Goal: Task Accomplishment & Management: Complete application form

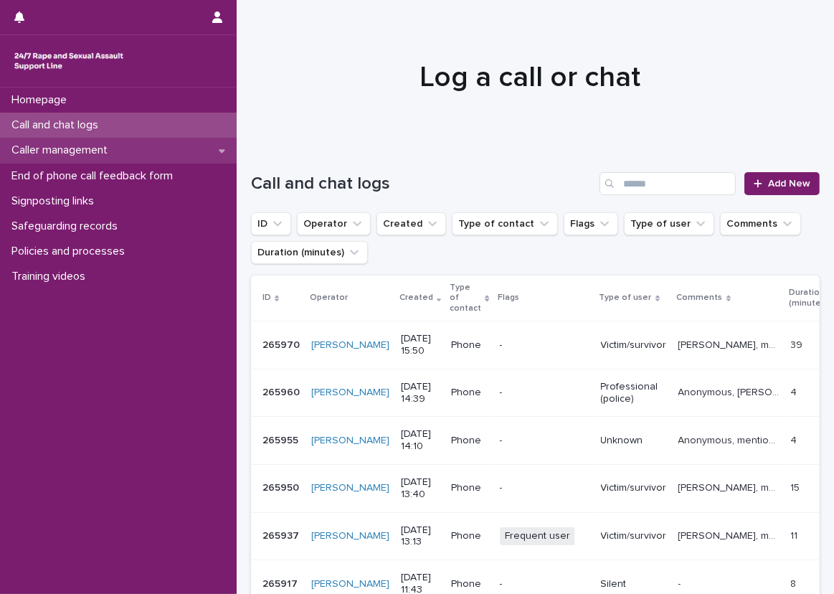
click at [166, 158] on div "Caller management" at bounding box center [118, 150] width 237 height 25
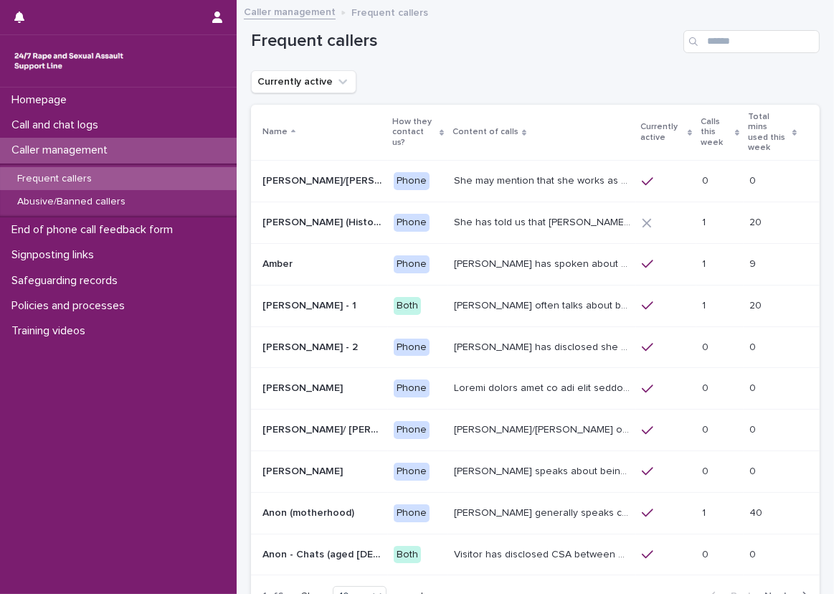
click at [701, 126] on p "Calls this week" at bounding box center [716, 132] width 31 height 37
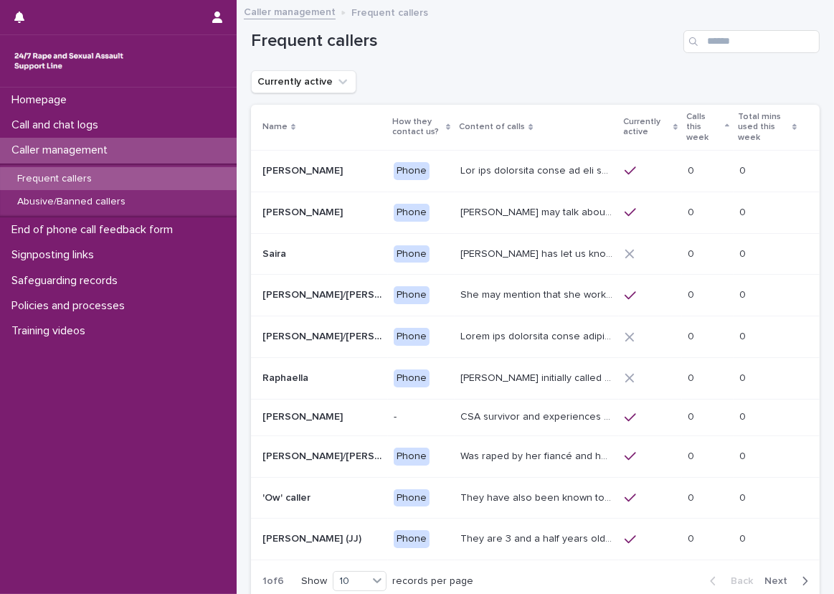
click at [689, 126] on p "Calls this week" at bounding box center [703, 127] width 35 height 37
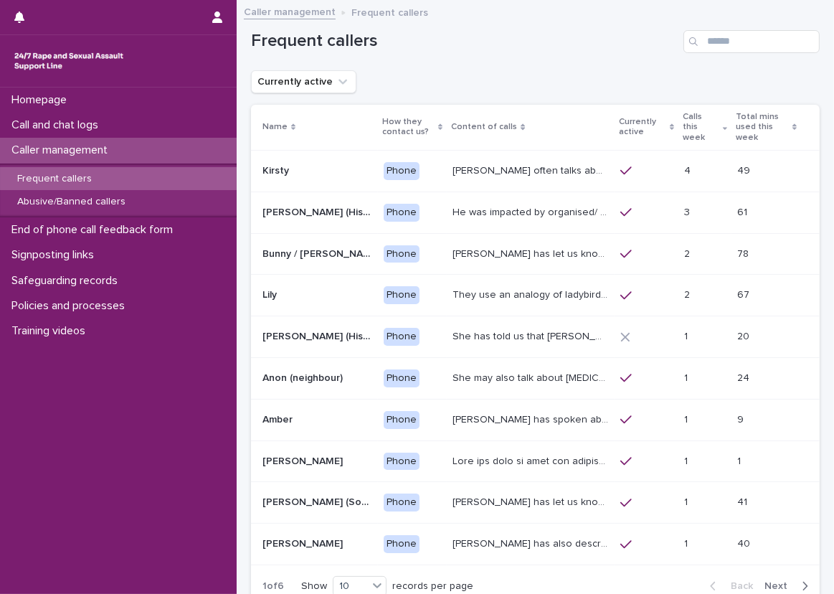
click at [622, 74] on div "Currently active" at bounding box center [535, 81] width 569 height 23
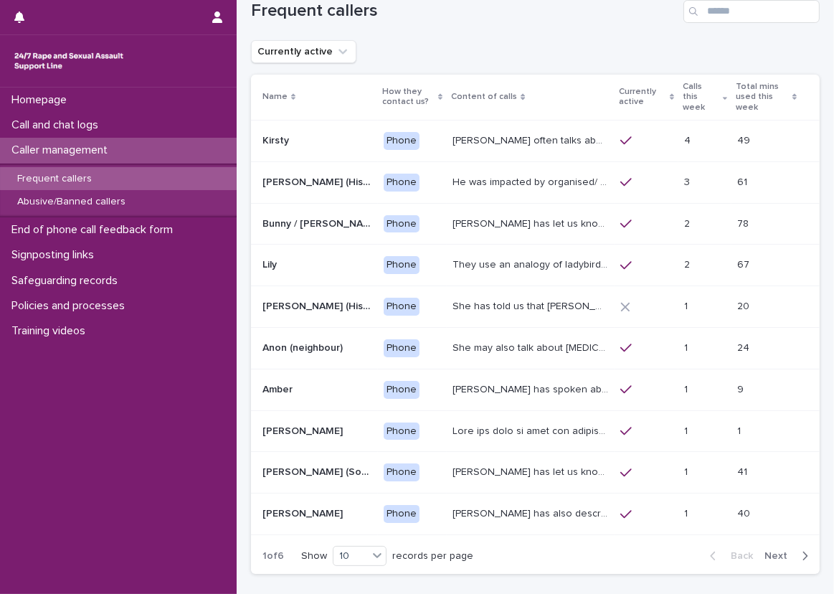
scroll to position [24, 0]
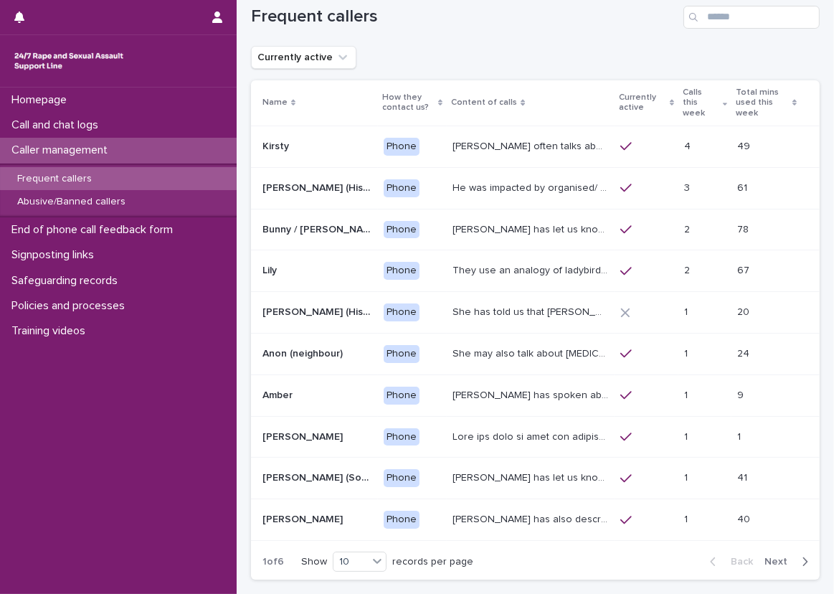
click at [551, 511] on p "[PERSON_NAME] has also described being sexually abused as a child, and on diffe…" at bounding box center [532, 518] width 159 height 15
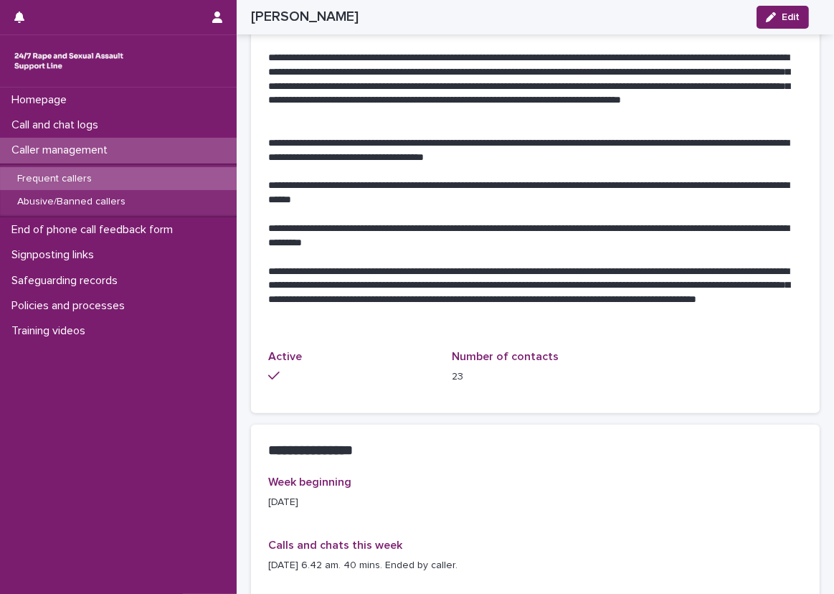
scroll to position [1004, 0]
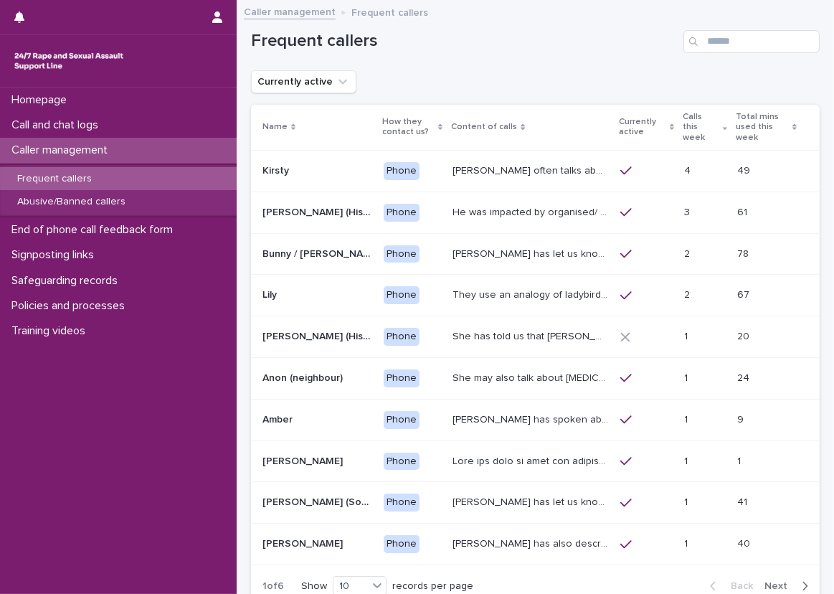
click at [765, 581] on span "Next" at bounding box center [781, 586] width 32 height 10
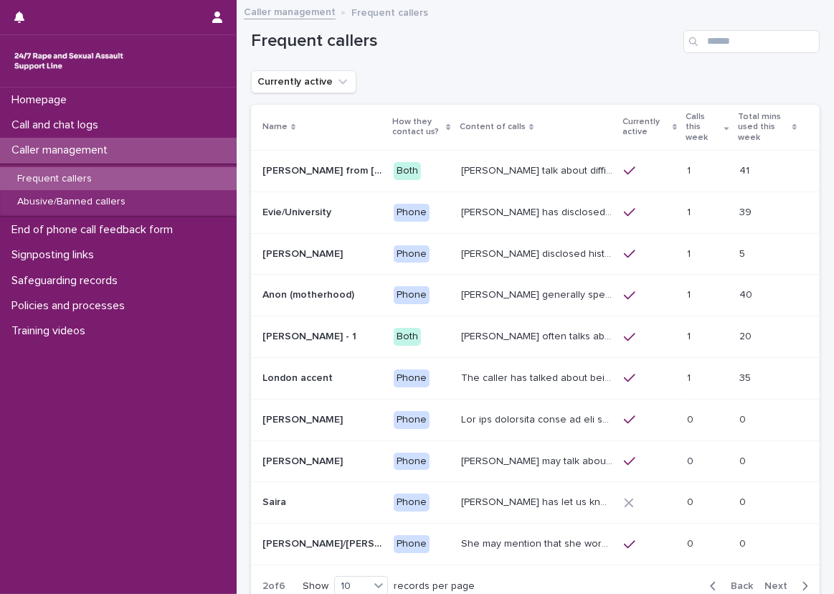
click at [539, 247] on p "[PERSON_NAME] disclosed historic repeated rape perpetrated by men in [GEOGRAPHI…" at bounding box center [538, 252] width 154 height 15
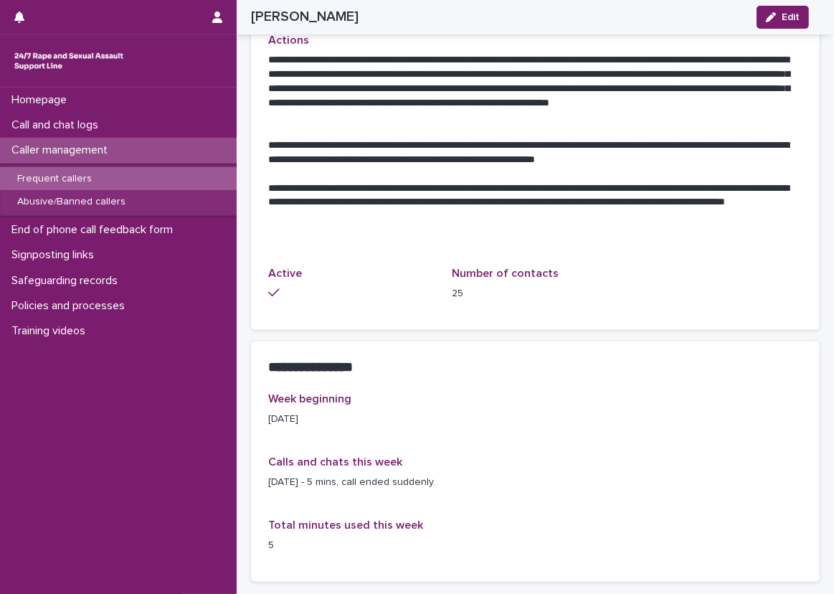
scroll to position [679, 0]
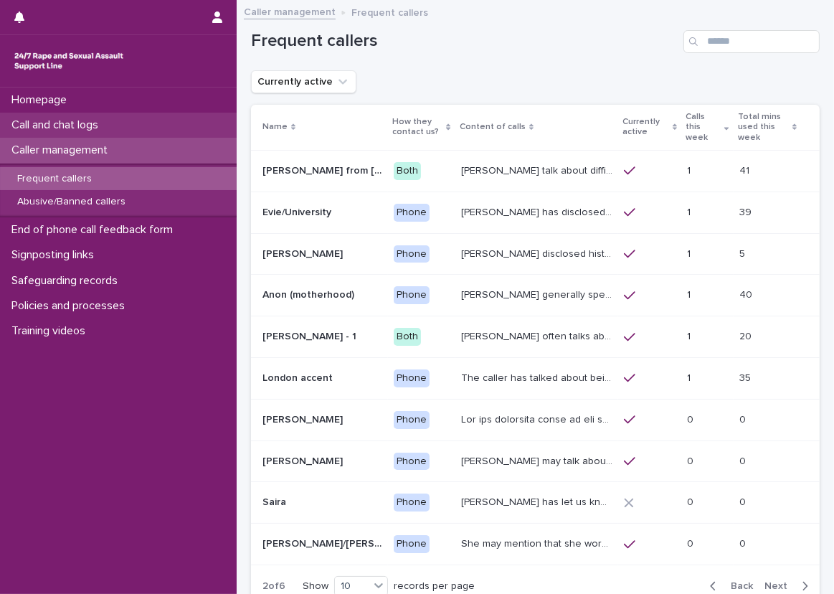
click at [212, 133] on div "Call and chat logs" at bounding box center [118, 125] width 237 height 25
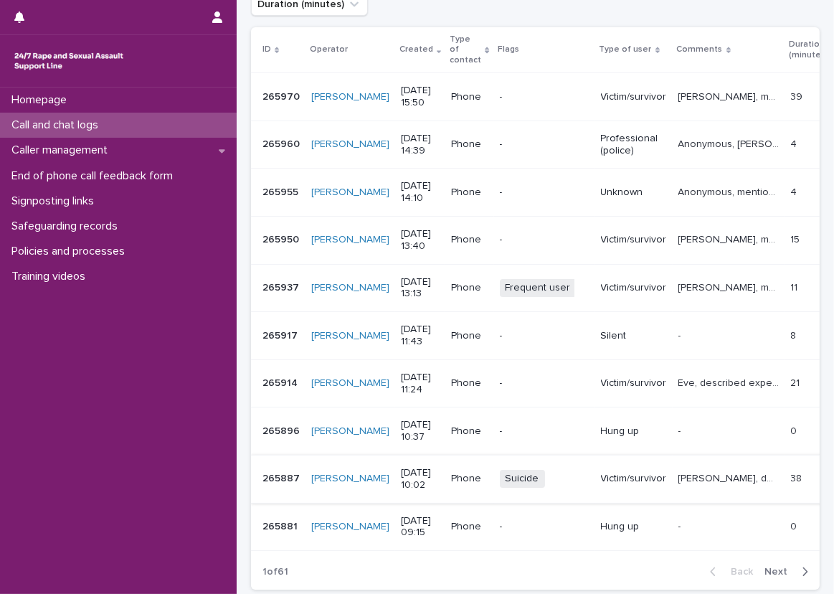
scroll to position [283, 0]
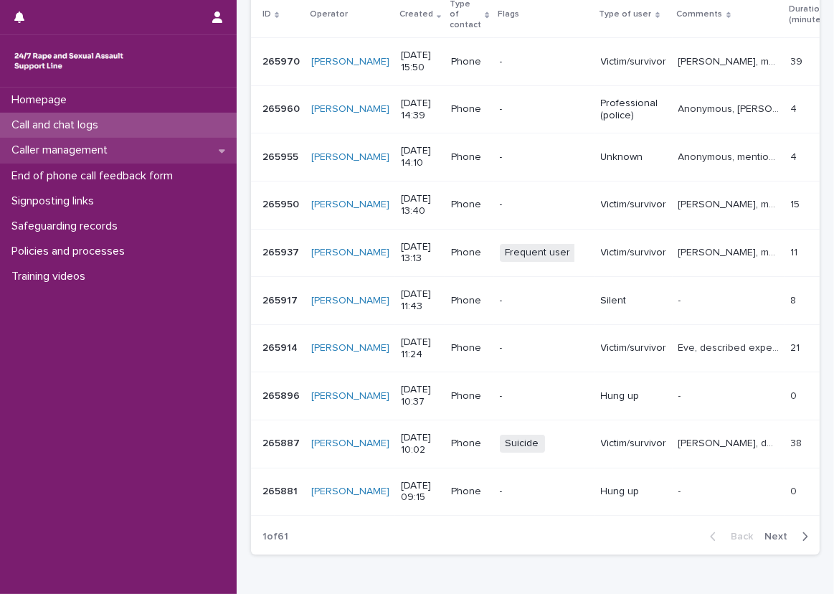
click at [72, 148] on p "Caller management" at bounding box center [62, 150] width 113 height 14
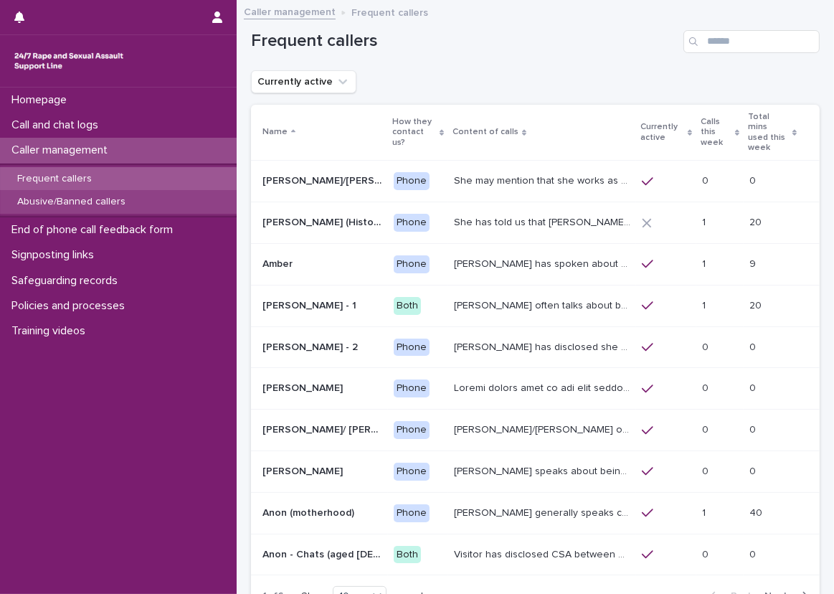
click at [77, 209] on div "Abusive/Banned callers" at bounding box center [118, 202] width 237 height 24
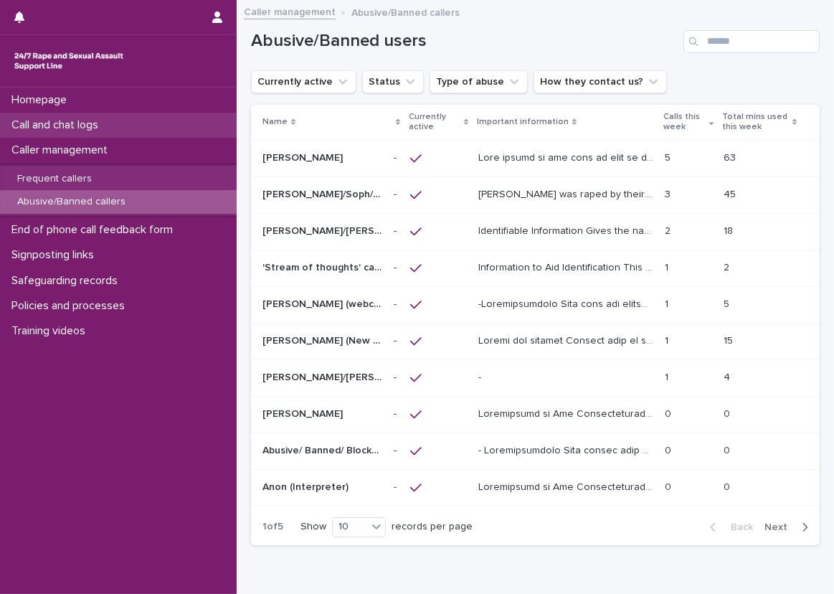
click at [97, 132] on div "Call and chat logs" at bounding box center [118, 125] width 237 height 25
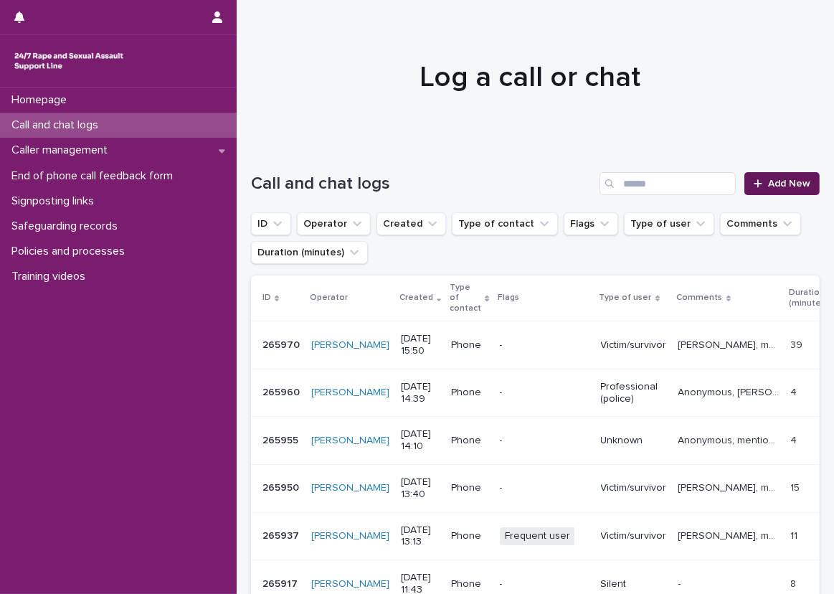
click at [754, 181] on icon at bounding box center [758, 183] width 8 height 8
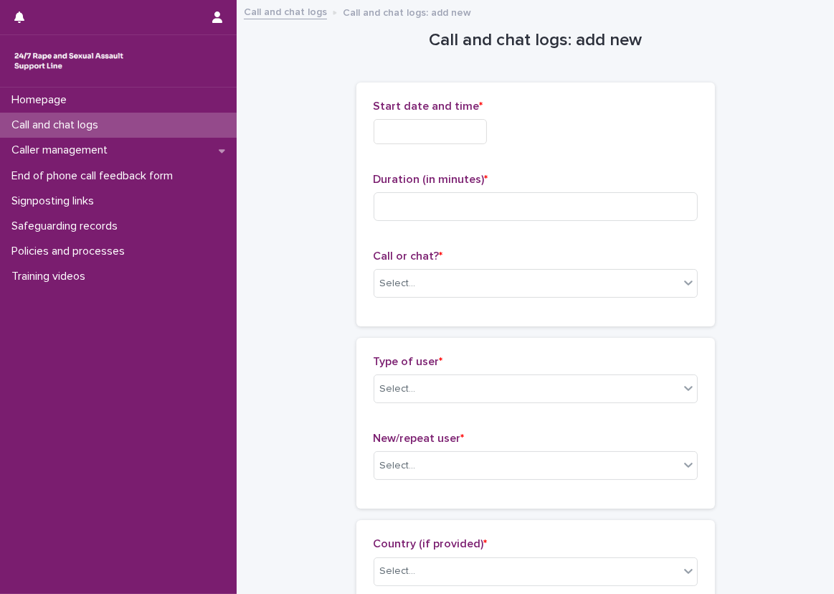
click at [466, 123] on input "text" at bounding box center [430, 131] width 113 height 25
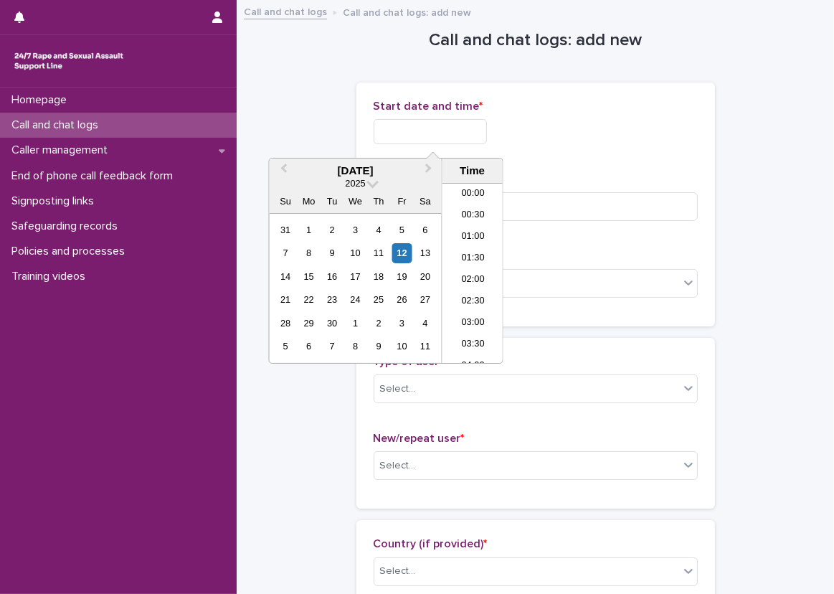
scroll to position [179, 0]
click at [483, 265] on li "06:00" at bounding box center [472, 273] width 61 height 22
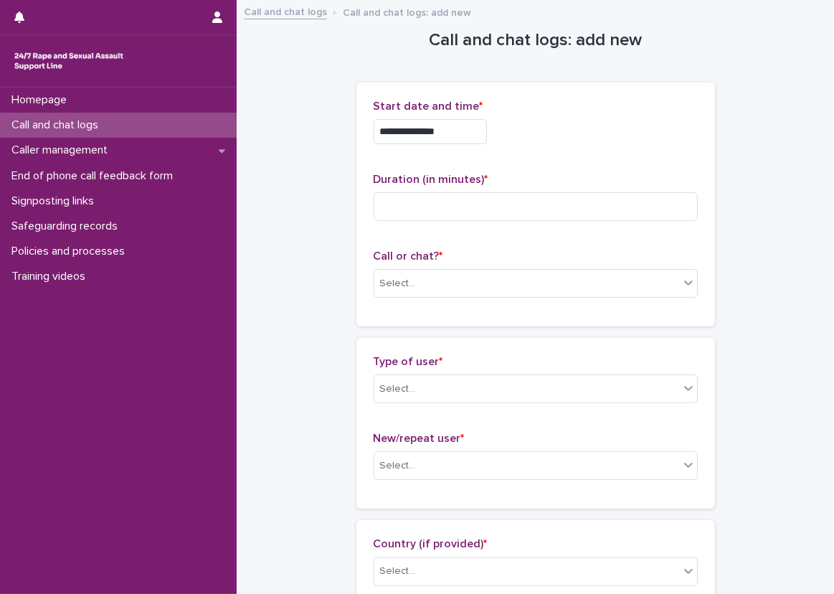
click at [458, 130] on input "**********" at bounding box center [430, 131] width 113 height 25
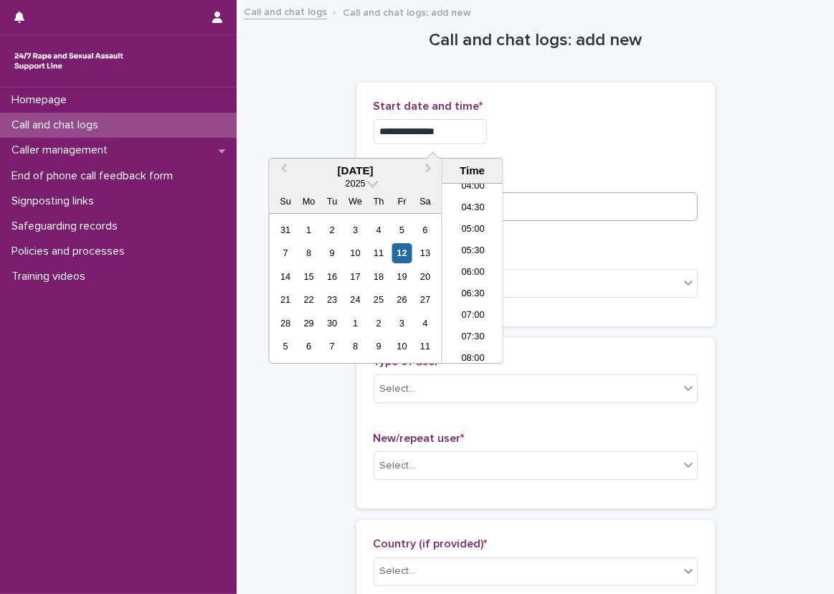
type input "**********"
click at [602, 216] on input at bounding box center [536, 206] width 324 height 29
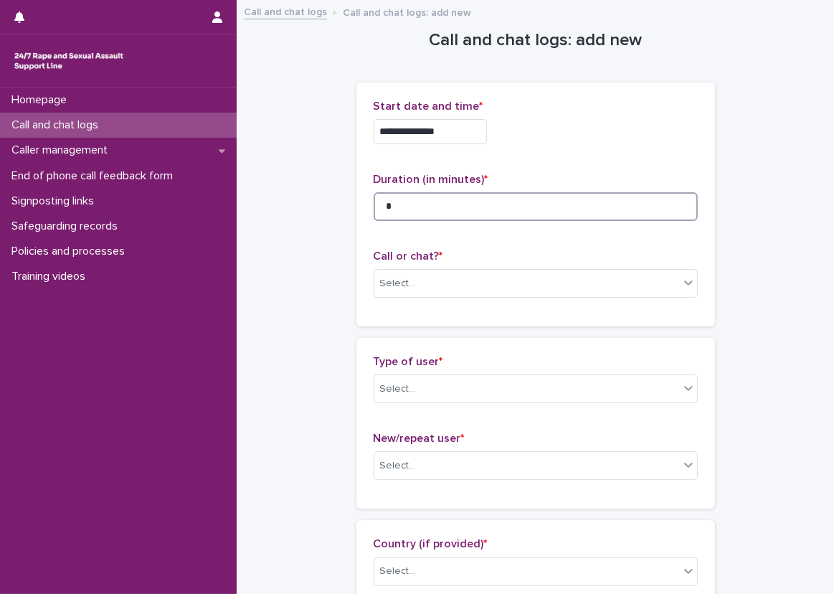
type input "*"
click at [468, 261] on p "Call or chat? *" at bounding box center [536, 257] width 324 height 14
click at [458, 280] on div "Select..." at bounding box center [526, 284] width 305 height 24
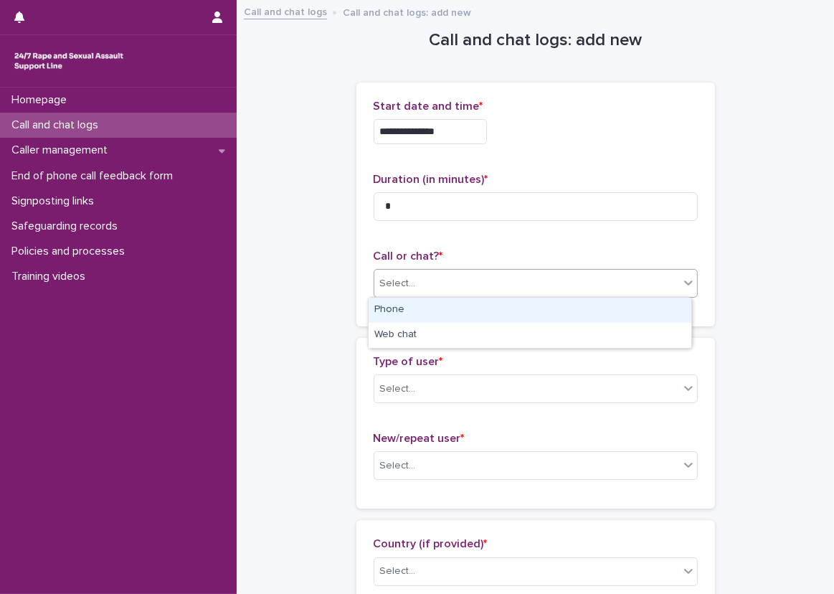
click at [434, 311] on div "Phone" at bounding box center [530, 310] width 323 height 25
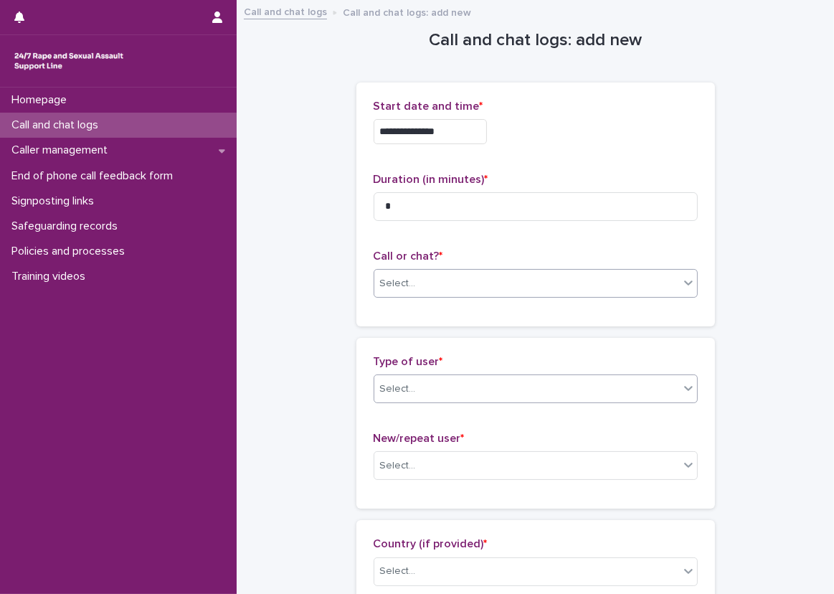
click at [445, 379] on div "Select..." at bounding box center [526, 389] width 305 height 24
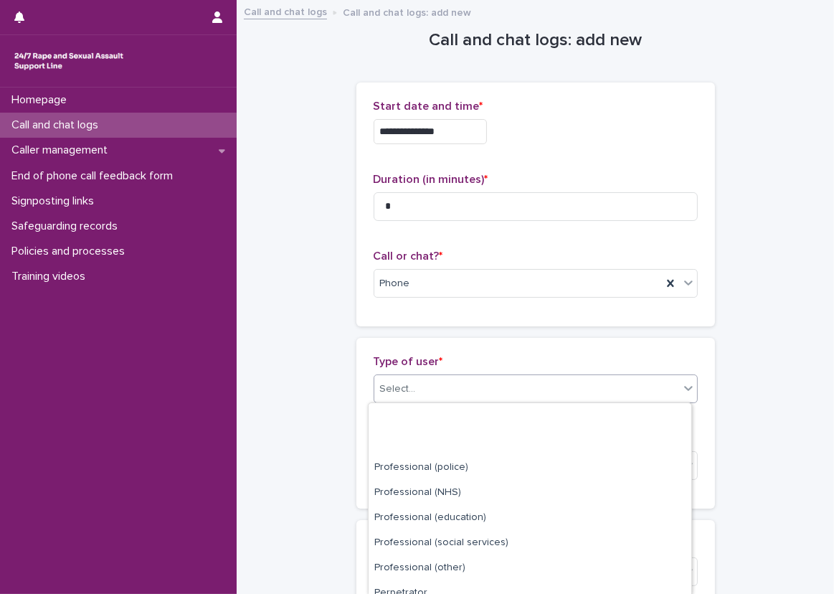
scroll to position [185, 0]
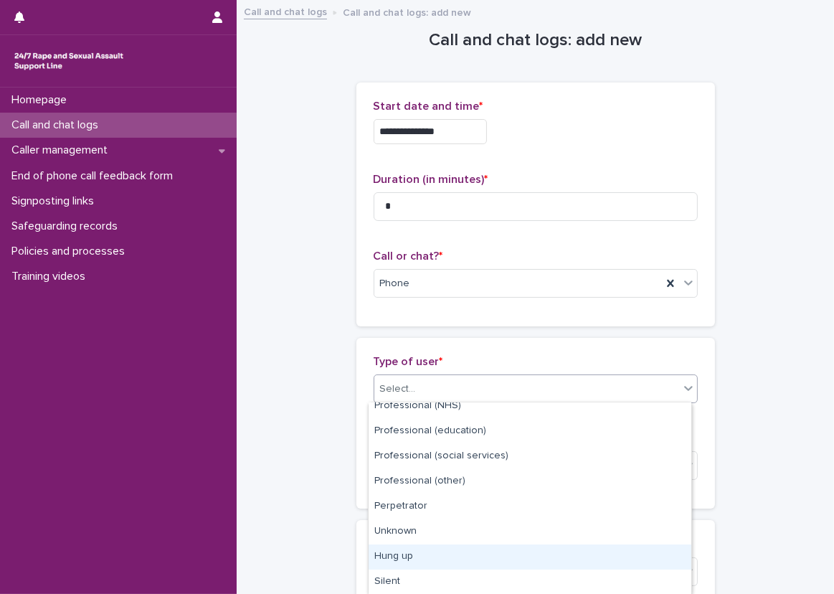
click at [420, 566] on div "Hung up" at bounding box center [530, 556] width 323 height 25
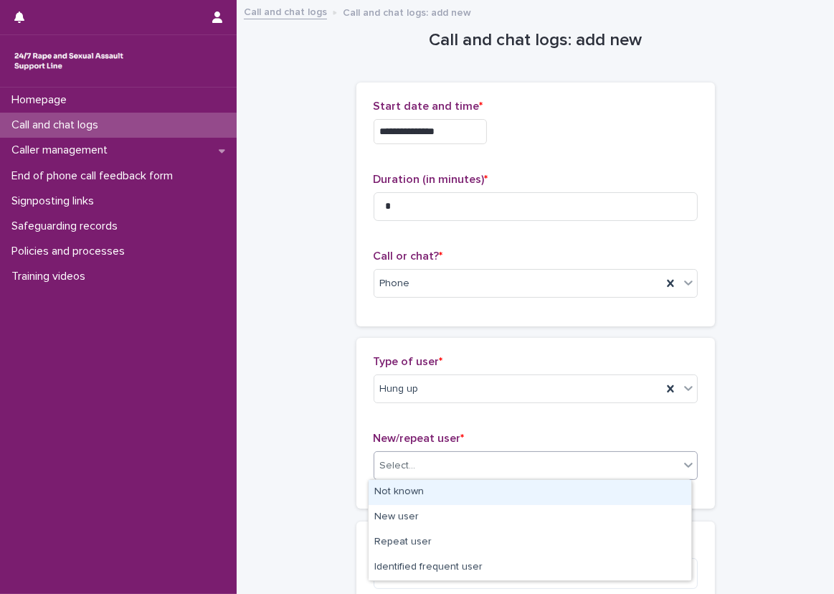
click at [420, 463] on div "Select..." at bounding box center [526, 466] width 305 height 24
click at [420, 486] on div "Not known" at bounding box center [530, 492] width 323 height 25
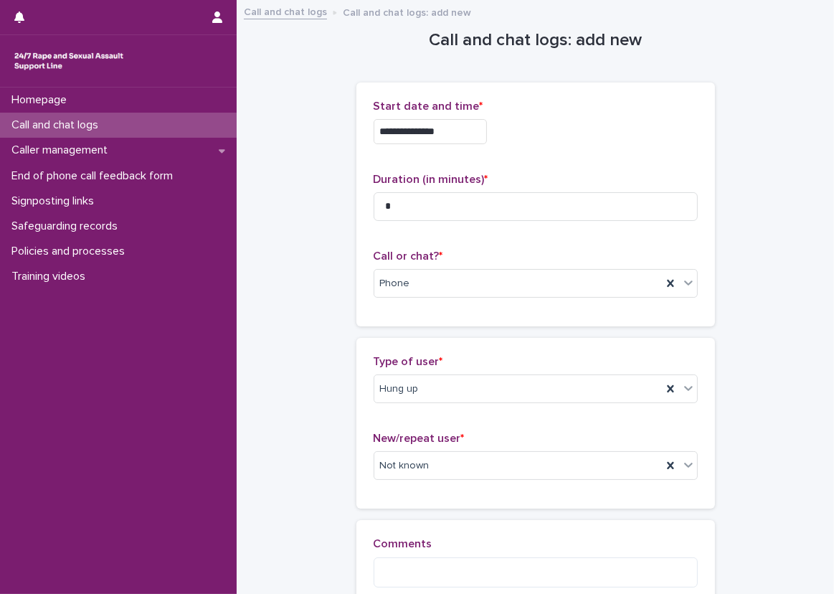
click at [365, 497] on div "Type of user * Hung up New/repeat user * Not known" at bounding box center [535, 423] width 359 height 171
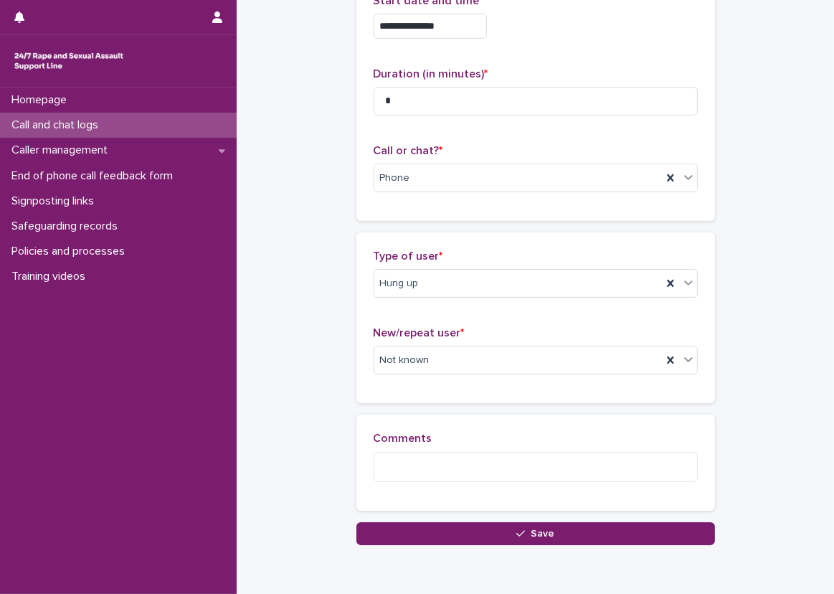
scroll to position [72, 0]
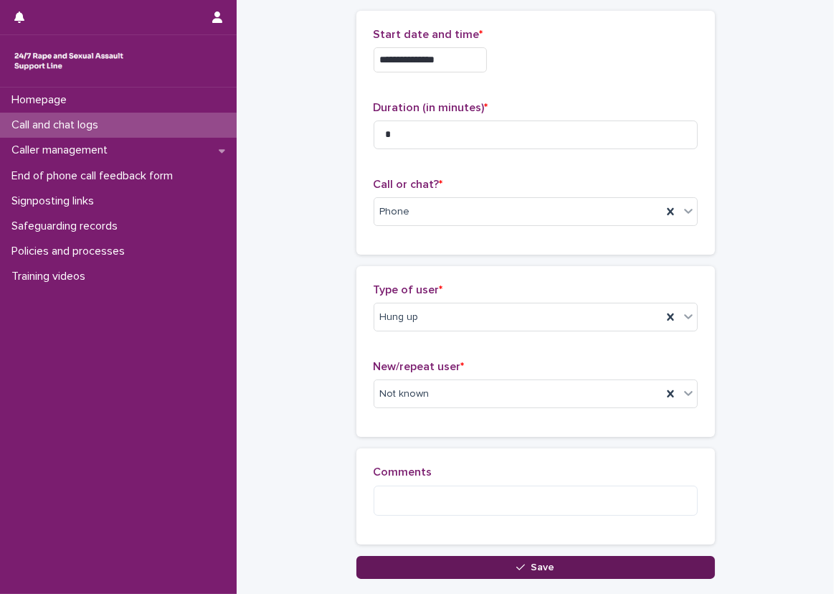
click at [417, 556] on button "Save" at bounding box center [535, 567] width 359 height 23
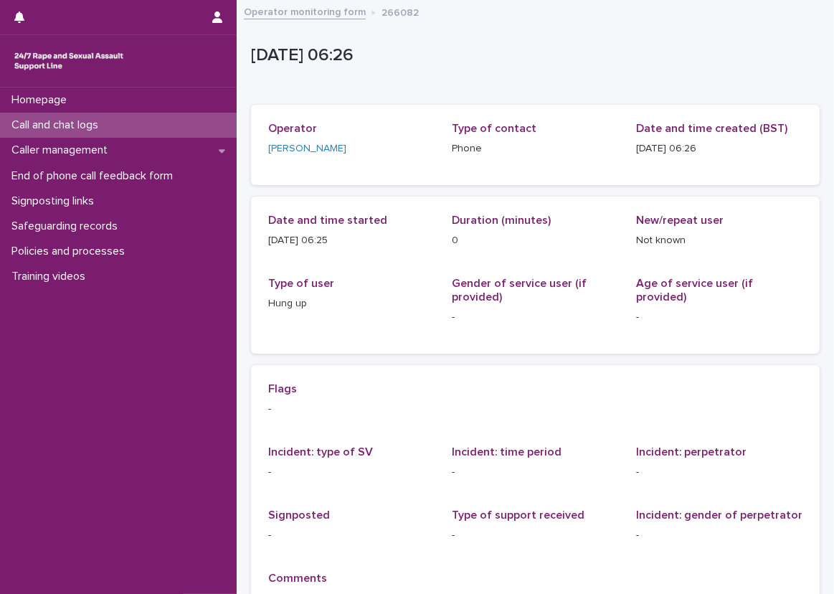
click at [139, 124] on div "Call and chat logs" at bounding box center [118, 125] width 237 height 25
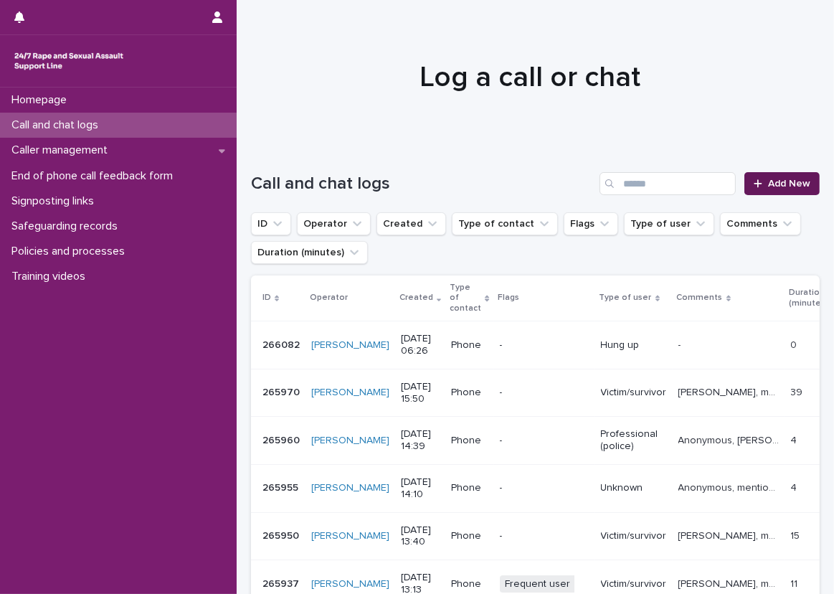
click at [770, 186] on span "Add New" at bounding box center [789, 184] width 42 height 10
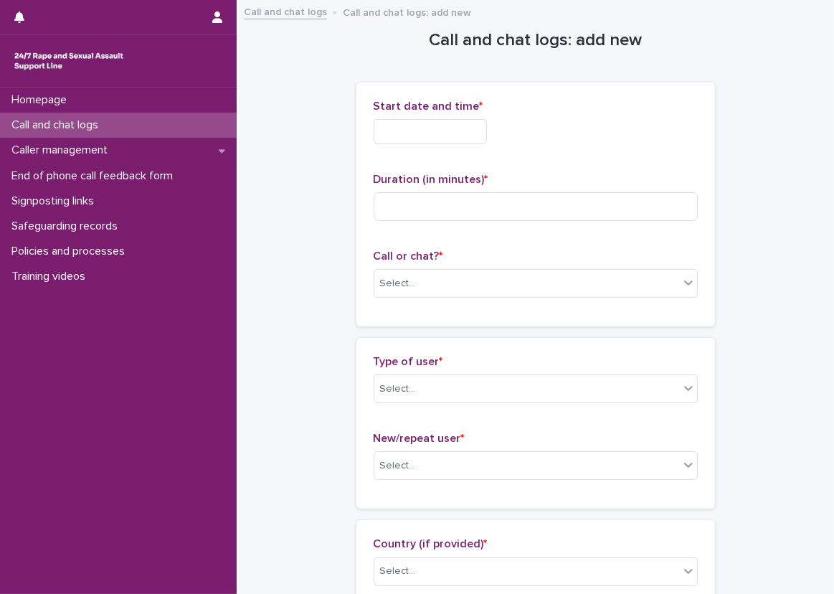
click at [463, 125] on input "text" at bounding box center [430, 131] width 113 height 25
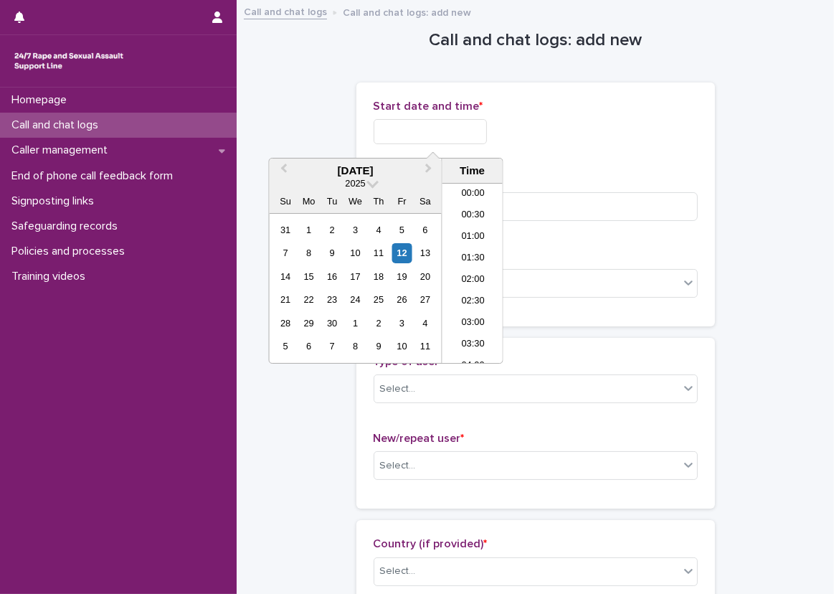
scroll to position [179, 0]
click at [541, 94] on div "Start date and time * Duration (in minutes) * Call or chat? * Select..." at bounding box center [535, 204] width 359 height 244
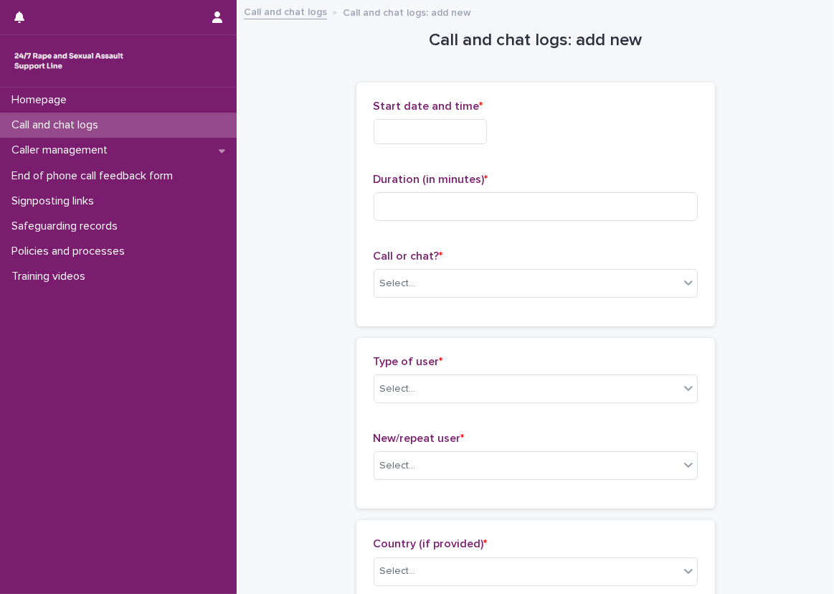
click at [447, 131] on input "text" at bounding box center [430, 131] width 113 height 25
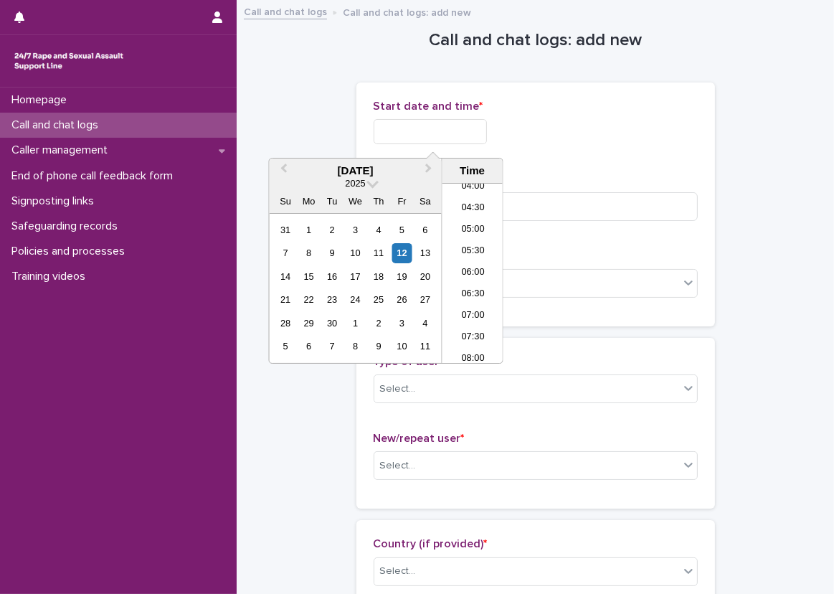
click at [485, 135] on input "text" at bounding box center [430, 131] width 113 height 25
click at [473, 275] on li "06:00" at bounding box center [472, 273] width 61 height 22
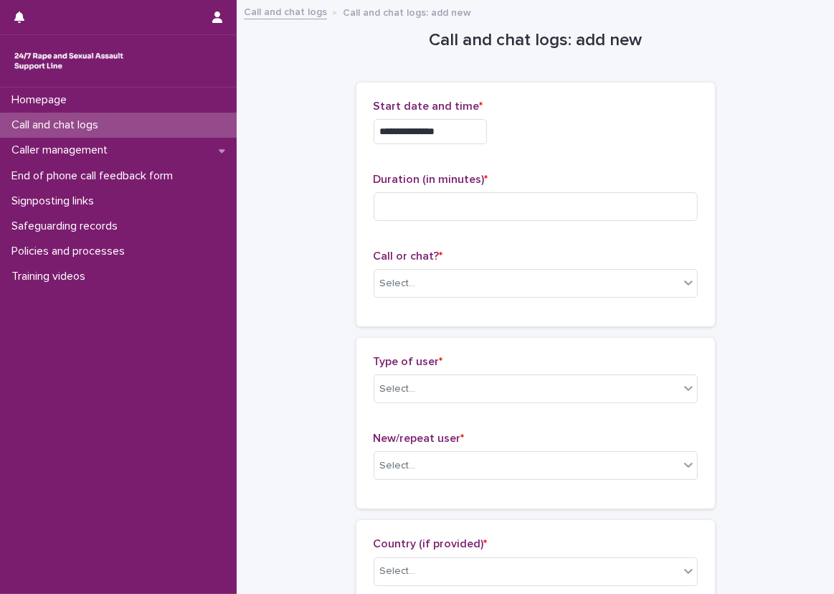
click at [456, 143] on input "**********" at bounding box center [430, 131] width 113 height 25
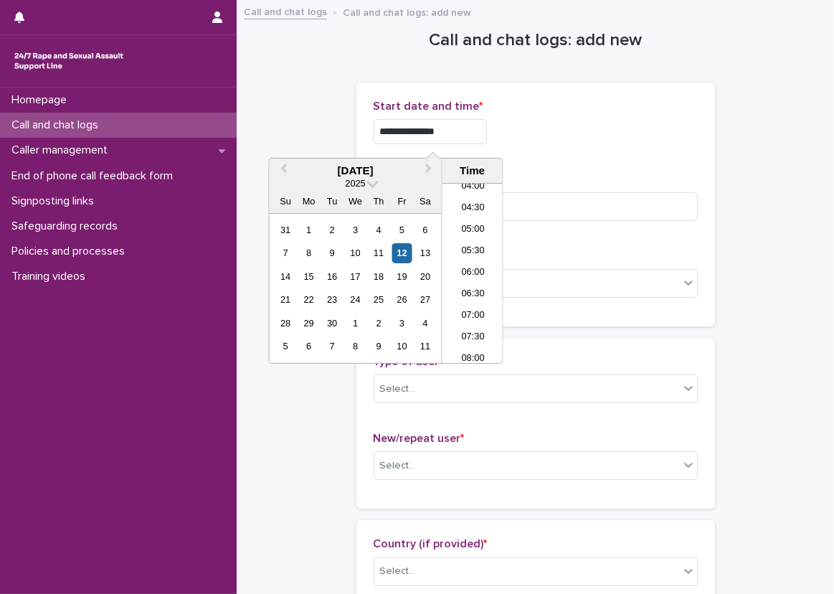
type input "**********"
click at [564, 135] on div "**********" at bounding box center [536, 131] width 324 height 25
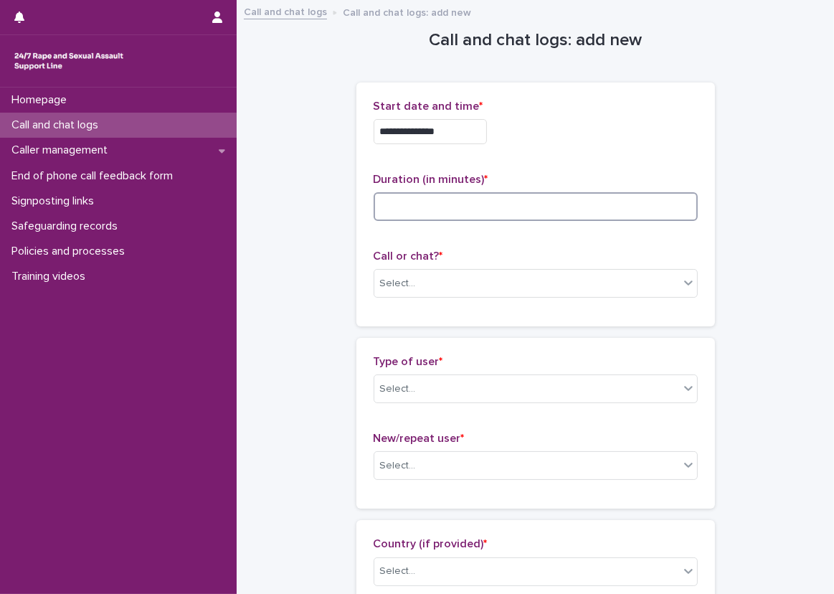
click at [526, 202] on input at bounding box center [536, 206] width 324 height 29
type input "*"
click at [466, 210] on input "*" at bounding box center [536, 206] width 324 height 29
click at [458, 199] on input at bounding box center [536, 206] width 324 height 29
type input "*"
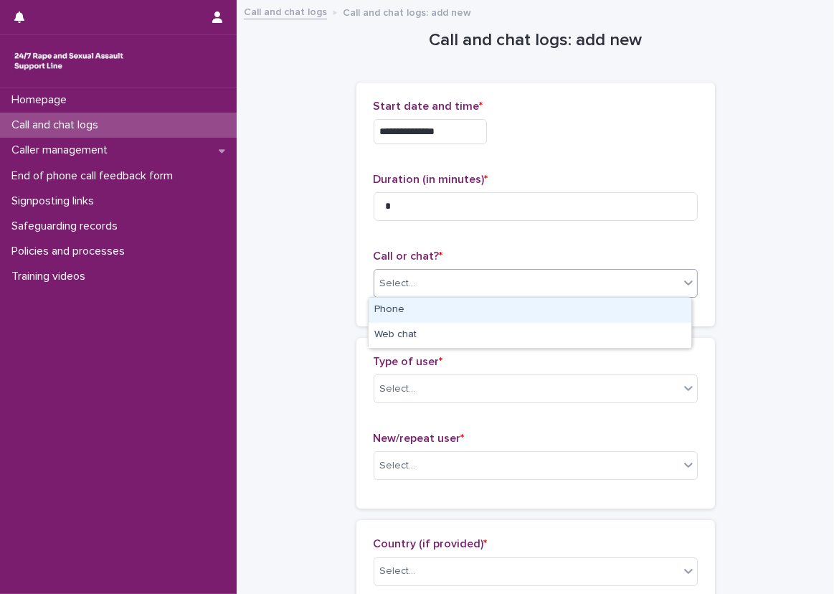
click at [425, 275] on div "Select..." at bounding box center [526, 284] width 305 height 24
click at [426, 311] on div "Phone" at bounding box center [530, 310] width 323 height 25
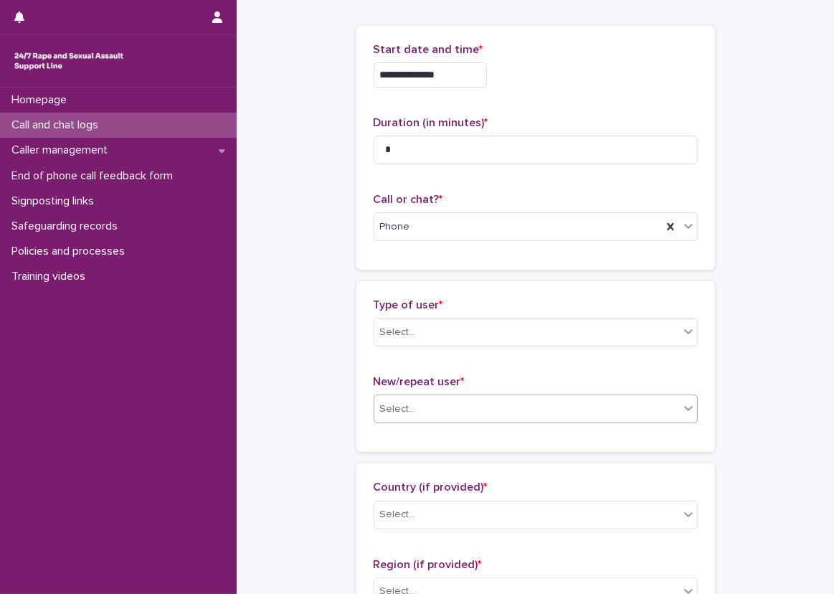
scroll to position [143, 0]
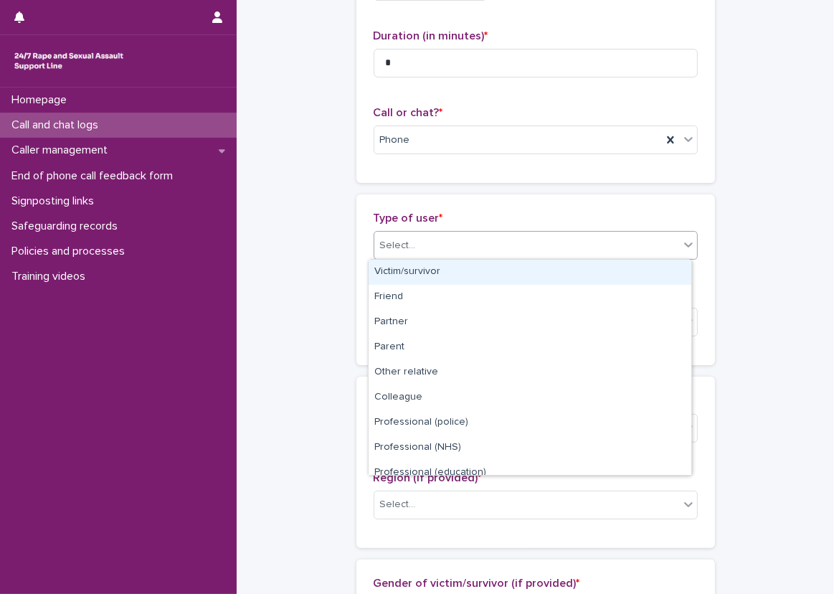
drag, startPoint x: 493, startPoint y: 250, endPoint x: 488, endPoint y: 259, distance: 10.6
click at [493, 249] on div "Select..." at bounding box center [526, 246] width 305 height 24
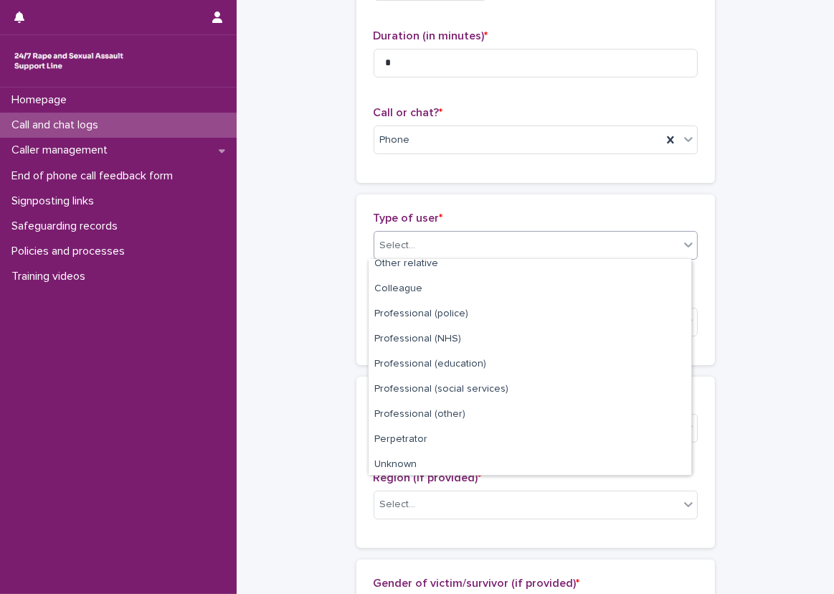
scroll to position [161, 0]
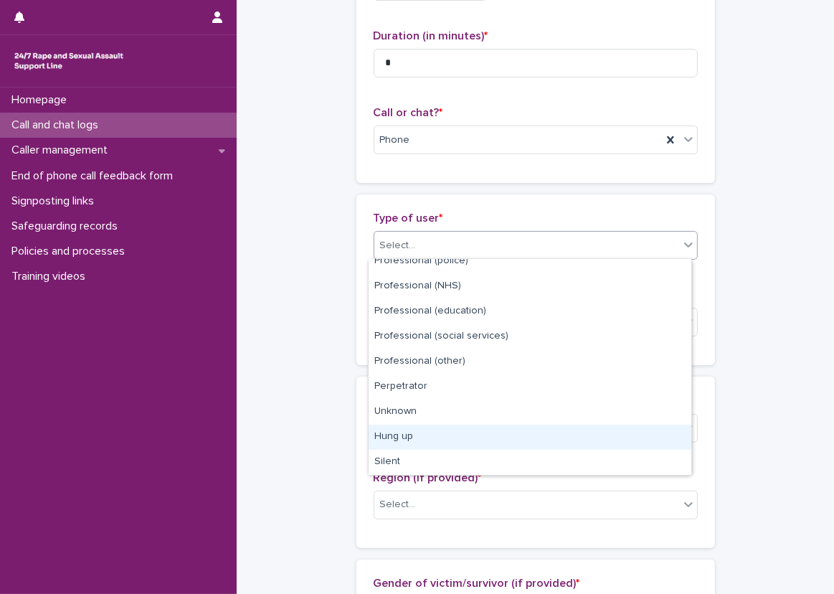
click at [448, 431] on div "Hung up" at bounding box center [530, 437] width 323 height 25
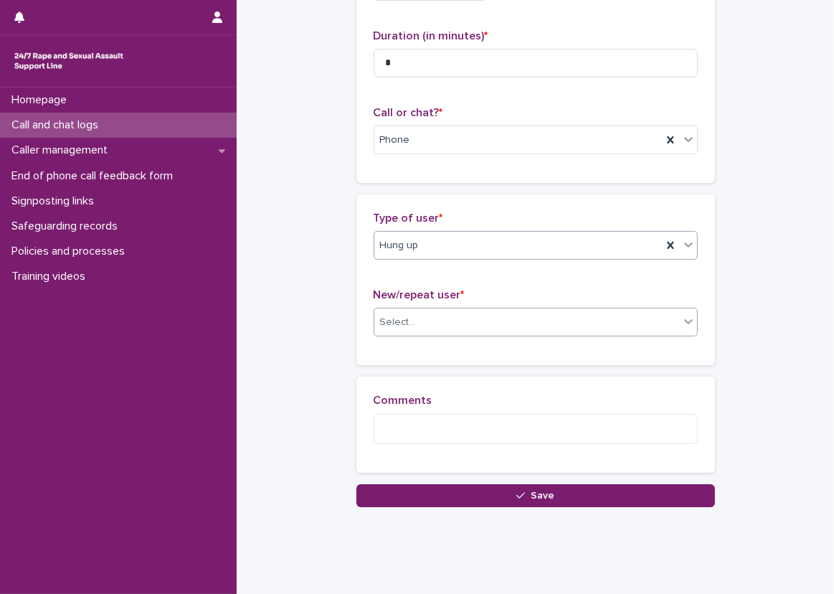
click at [437, 331] on div "Select..." at bounding box center [526, 323] width 305 height 24
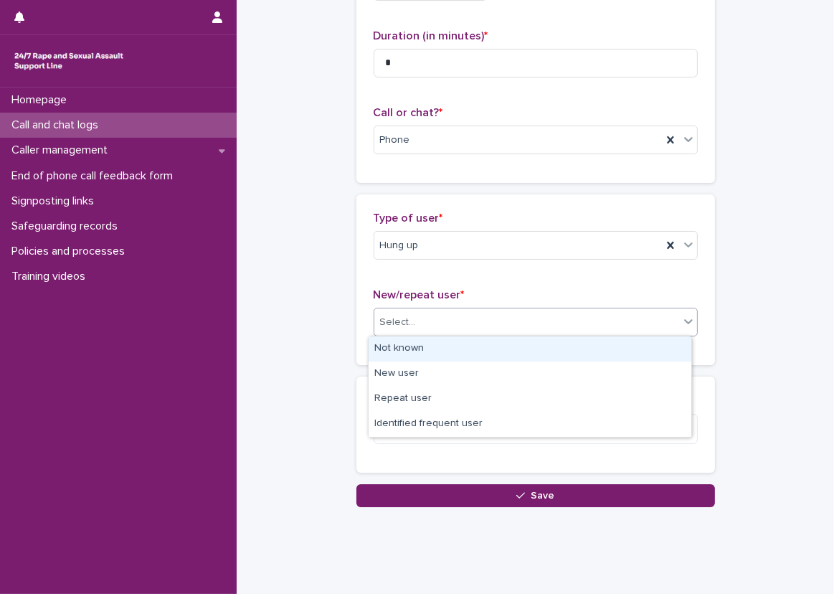
click at [432, 347] on div "Not known" at bounding box center [530, 348] width 323 height 25
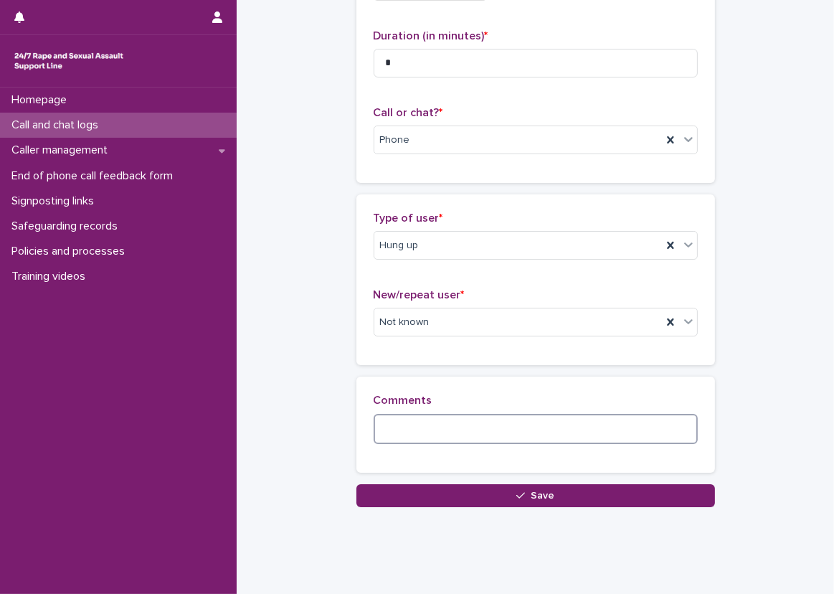
click at [427, 423] on textarea at bounding box center [536, 429] width 324 height 31
click at [435, 385] on div "Comments" at bounding box center [535, 425] width 359 height 96
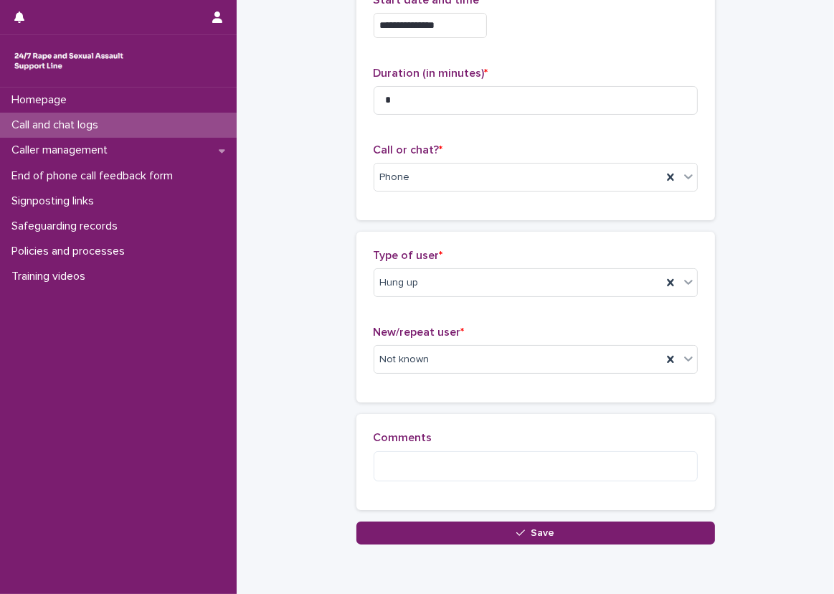
scroll to position [72, 0]
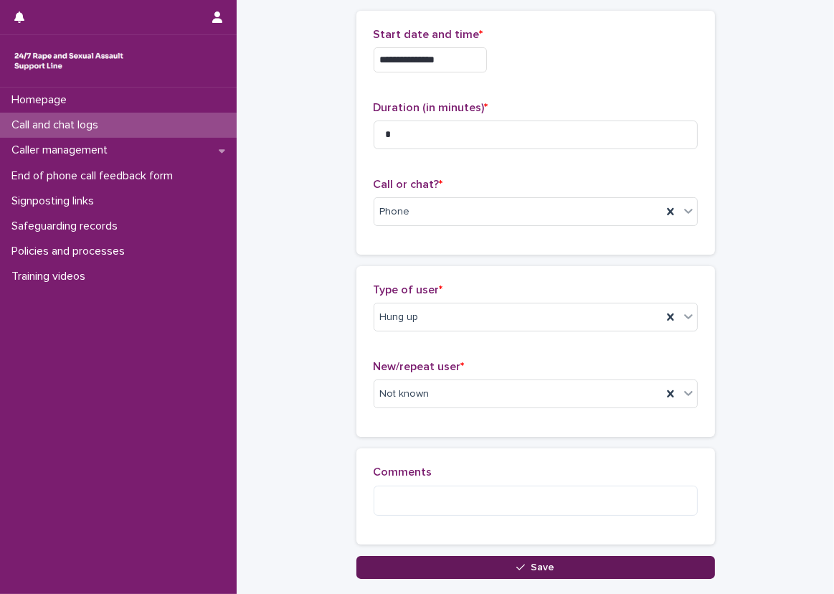
click at [538, 568] on span "Save" at bounding box center [543, 567] width 24 height 10
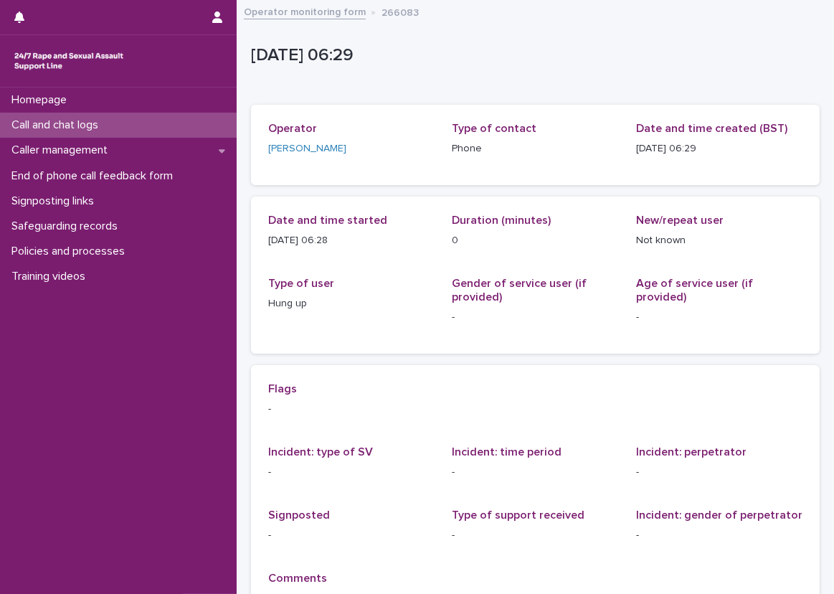
click at [544, 126] on p "Type of contact" at bounding box center [535, 129] width 166 height 14
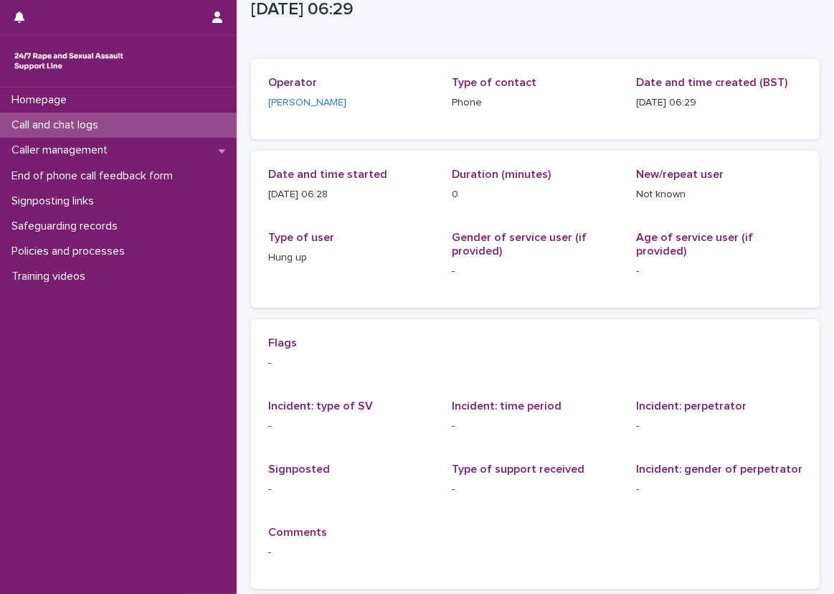
scroll to position [72, 0]
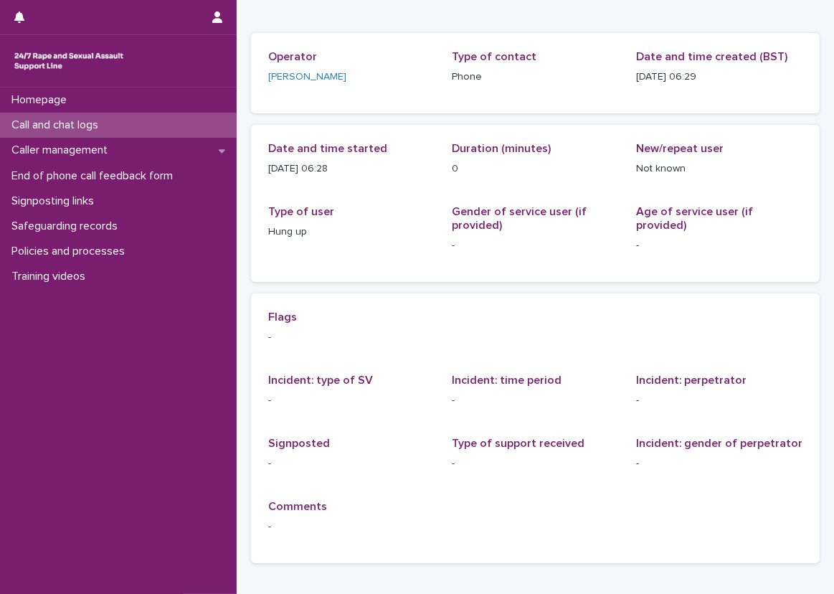
click at [192, 127] on div "Call and chat logs" at bounding box center [118, 125] width 237 height 25
